Goal: Check status: Check status

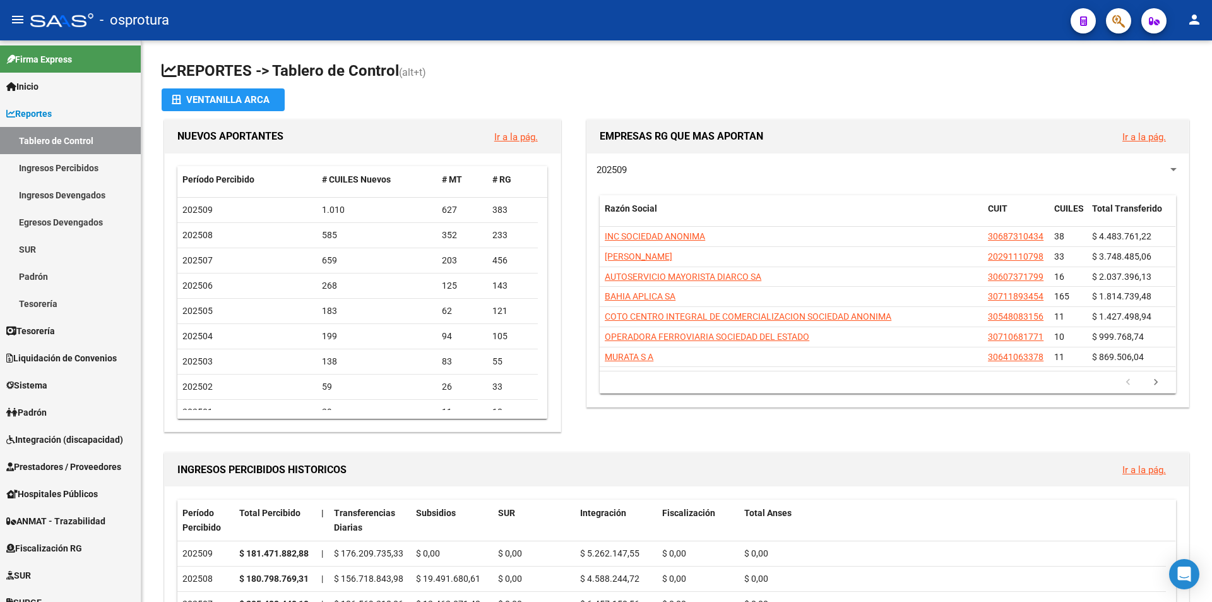
click at [1120, 25] on icon "button" at bounding box center [1118, 21] width 13 height 15
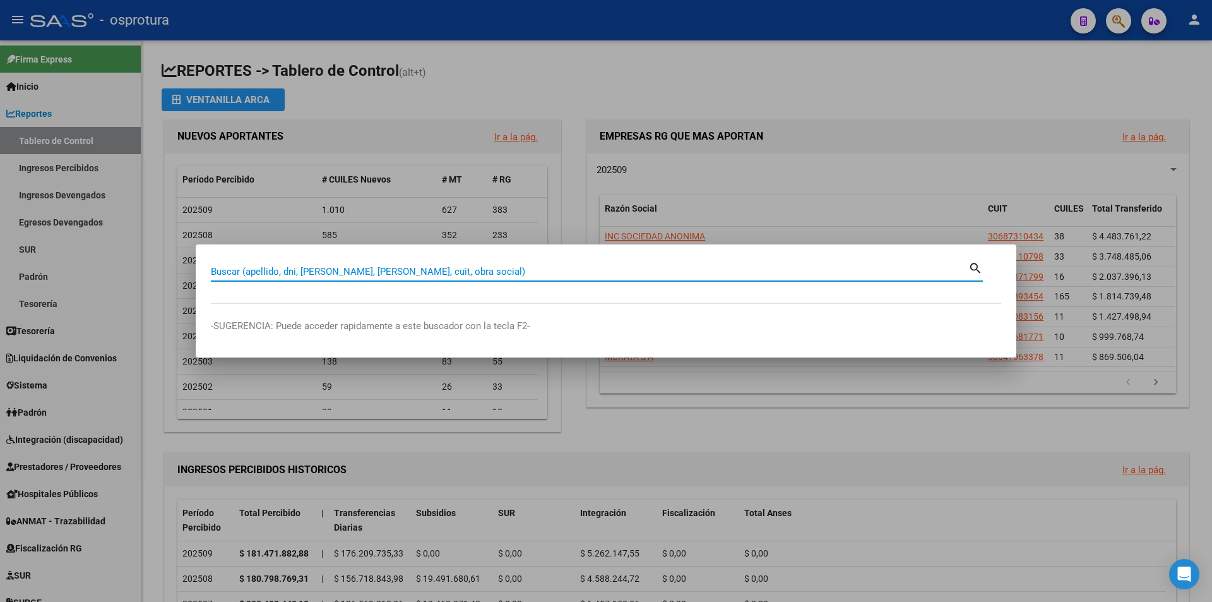
paste input "32232545"
type input "32232545"
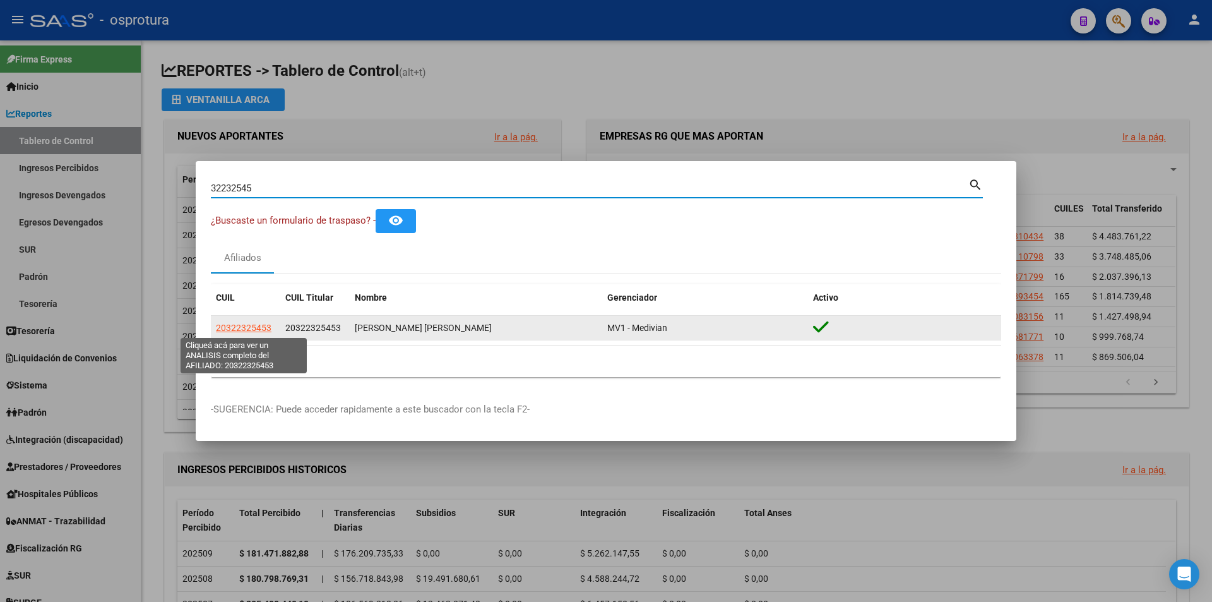
click at [244, 330] on span "20322325453" at bounding box center [244, 328] width 56 height 10
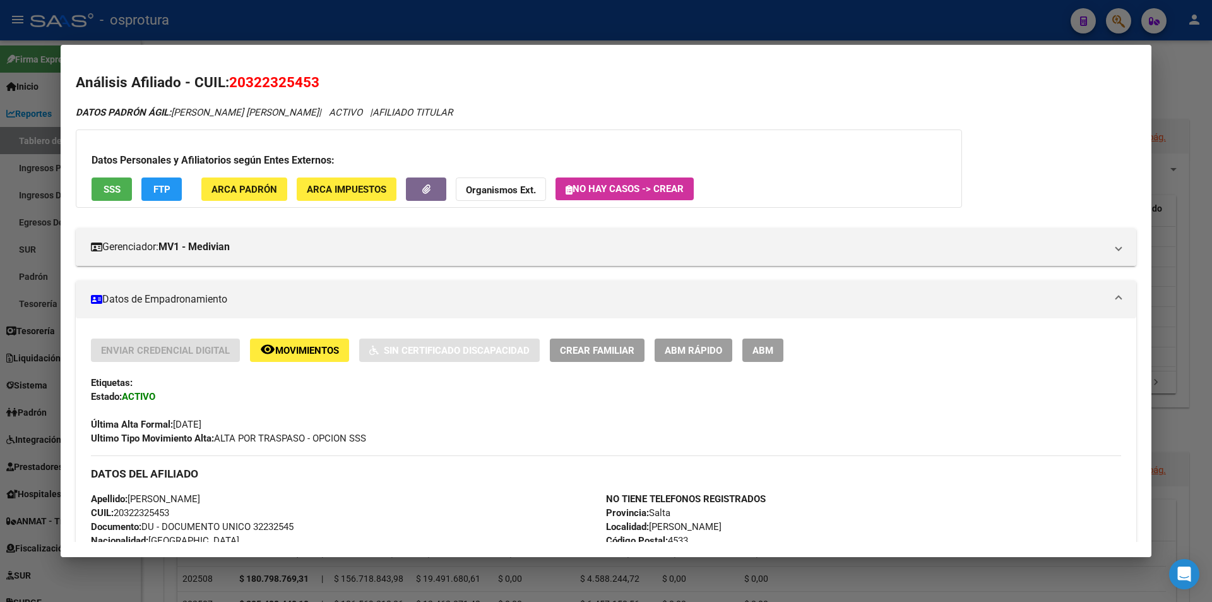
click at [319, 345] on span "Movimientos" at bounding box center [307, 350] width 64 height 11
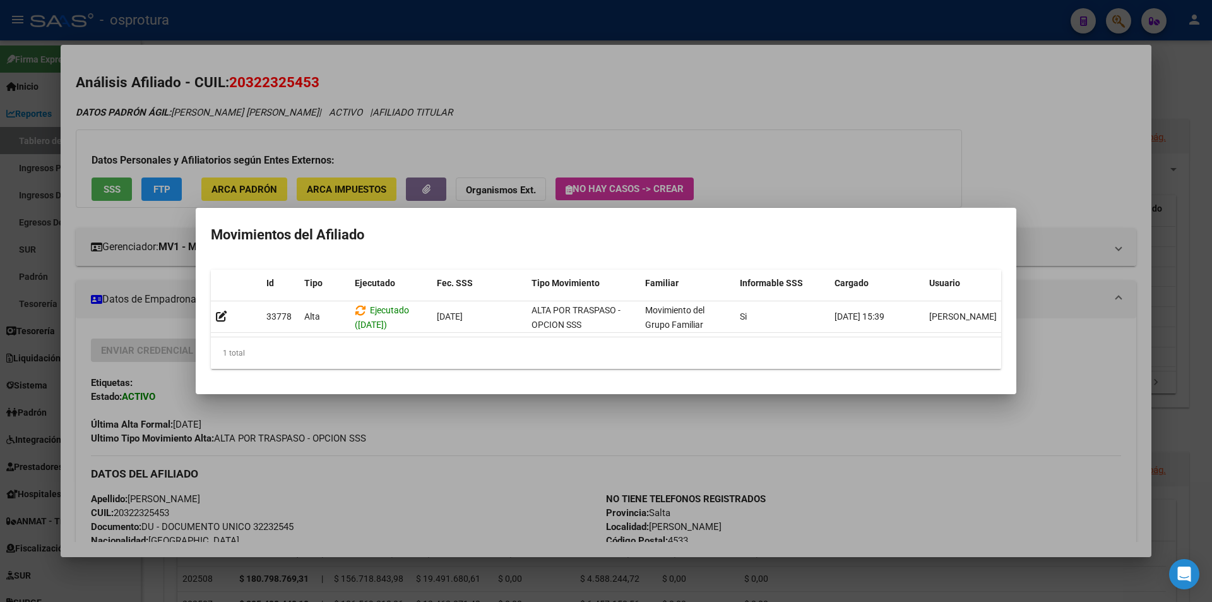
click at [1037, 414] on div at bounding box center [606, 301] width 1212 height 602
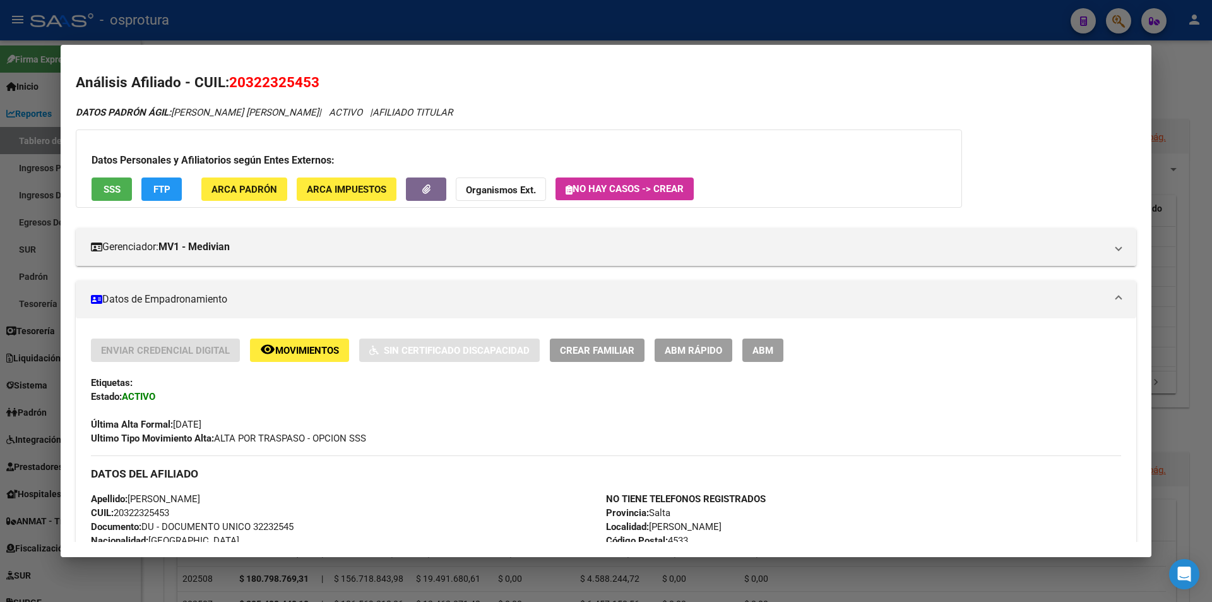
click at [1166, 90] on div at bounding box center [606, 301] width 1212 height 602
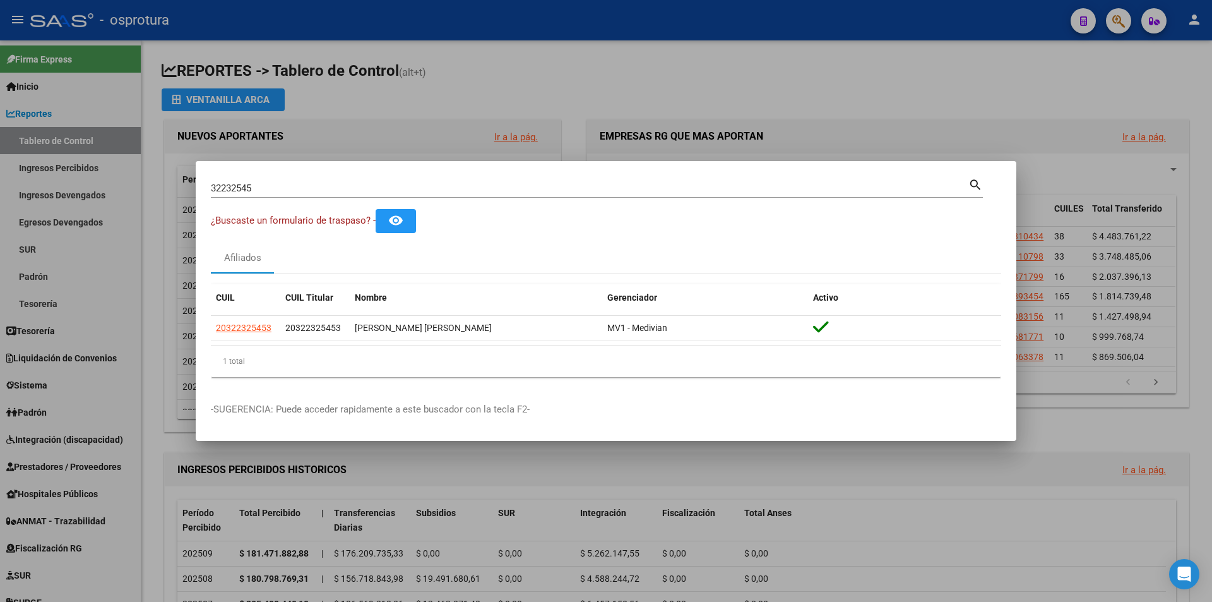
click at [681, 83] on div at bounding box center [606, 301] width 1212 height 602
